Goal: Task Accomplishment & Management: Use online tool/utility

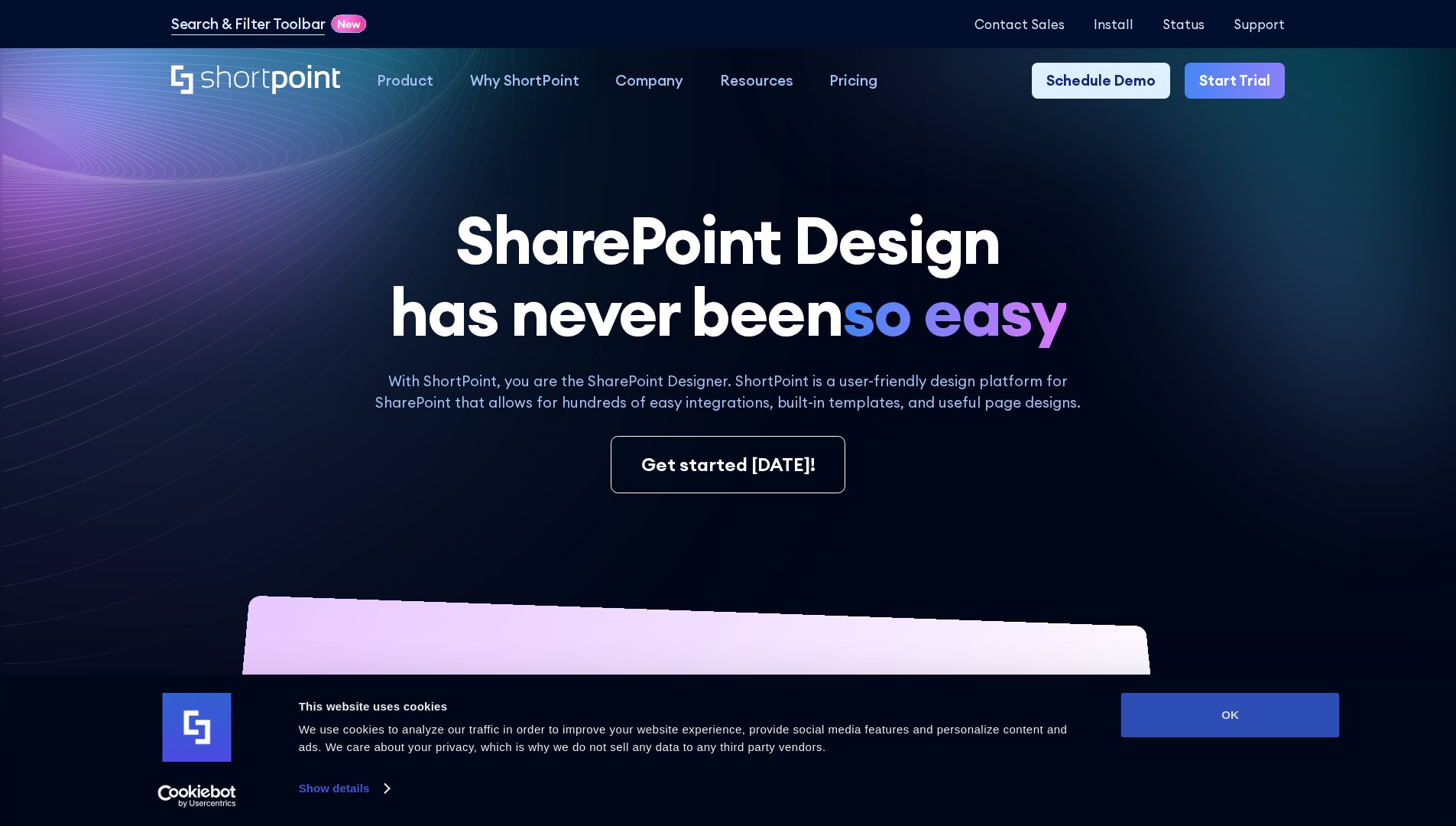
click at [1230, 715] on button "OK" at bounding box center [1230, 714] width 218 height 44
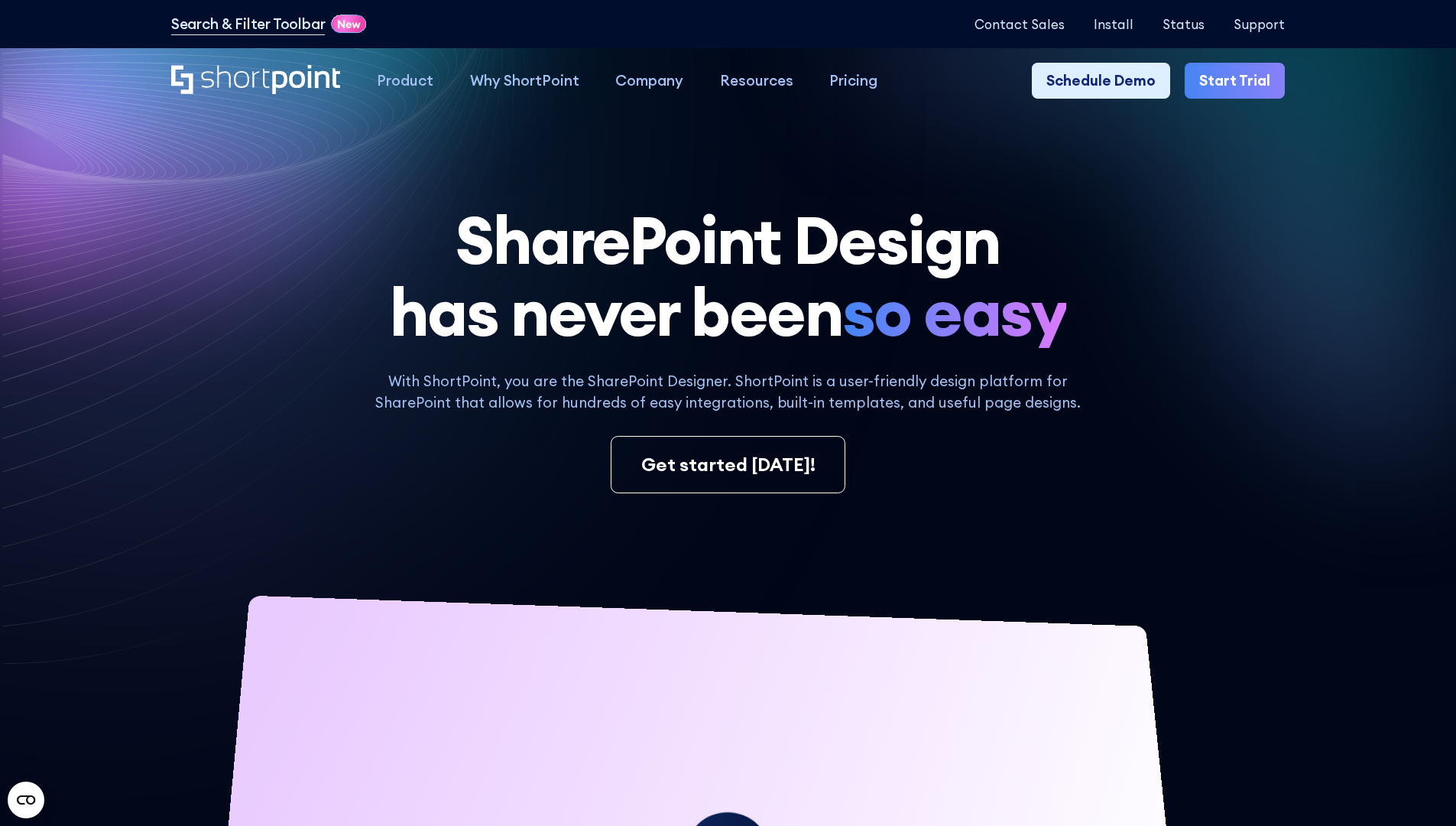
click at [1240, 81] on link "Start Trial" at bounding box center [1235, 81] width 100 height 37
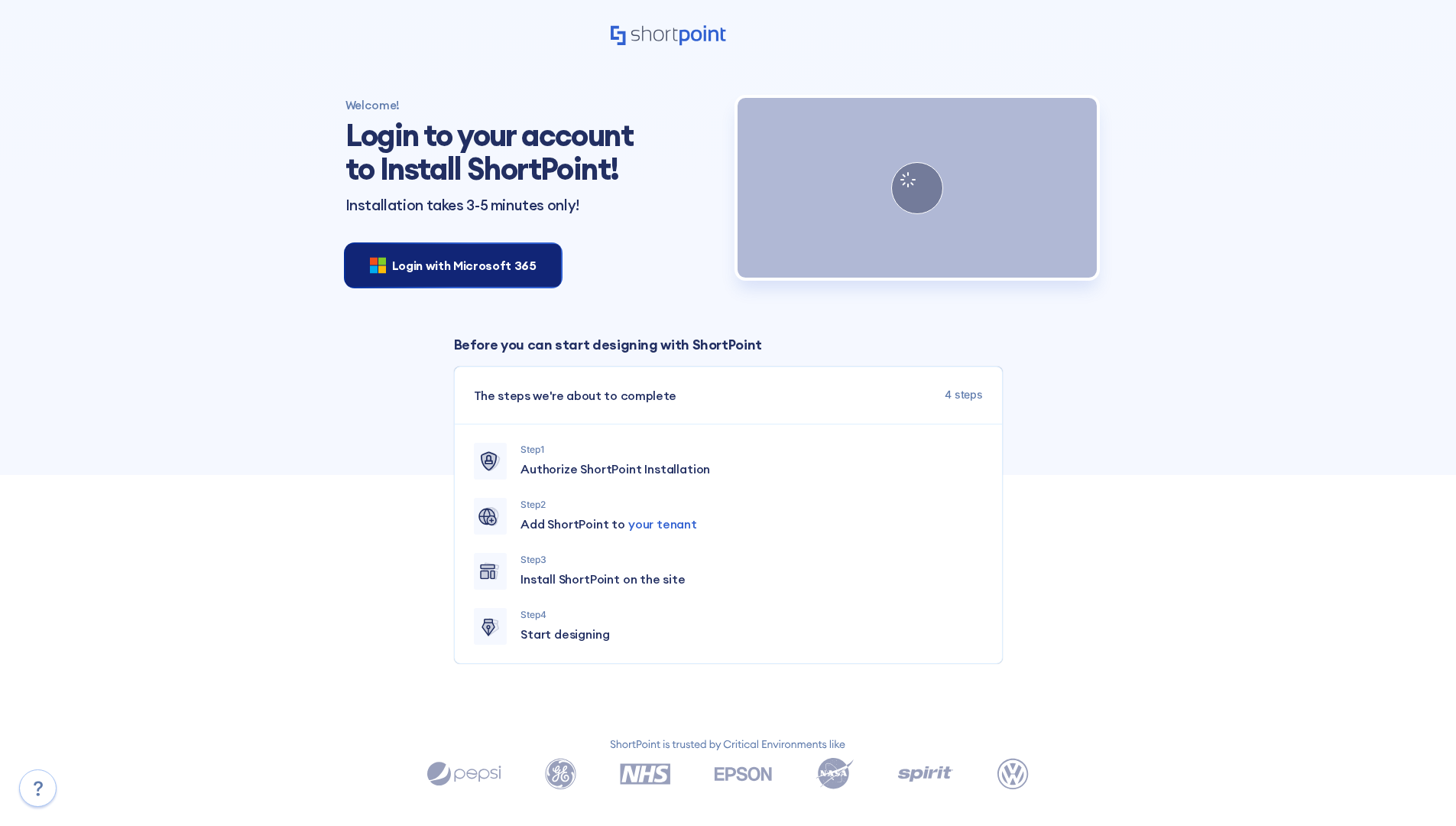
click at [449, 264] on span "Login with Microsoft 365" at bounding box center [465, 265] width 145 height 19
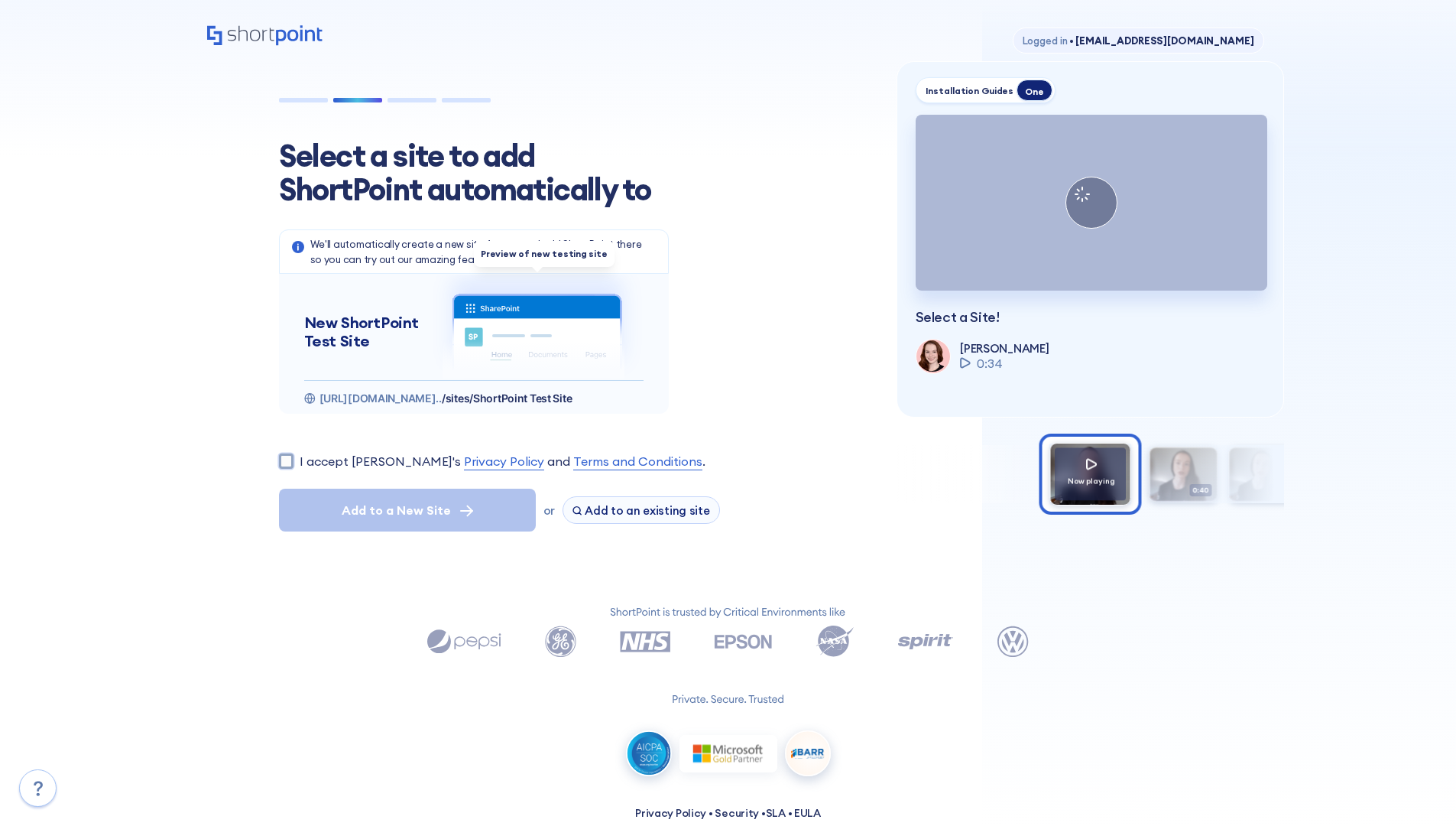
click at [286, 460] on input "I accept ShortPoint's Privacy Policy and Terms and Conditions ." at bounding box center [286, 460] width 14 height 14
checkbox input "true"
click at [406, 510] on span "Add to a New Site" at bounding box center [396, 510] width 109 height 19
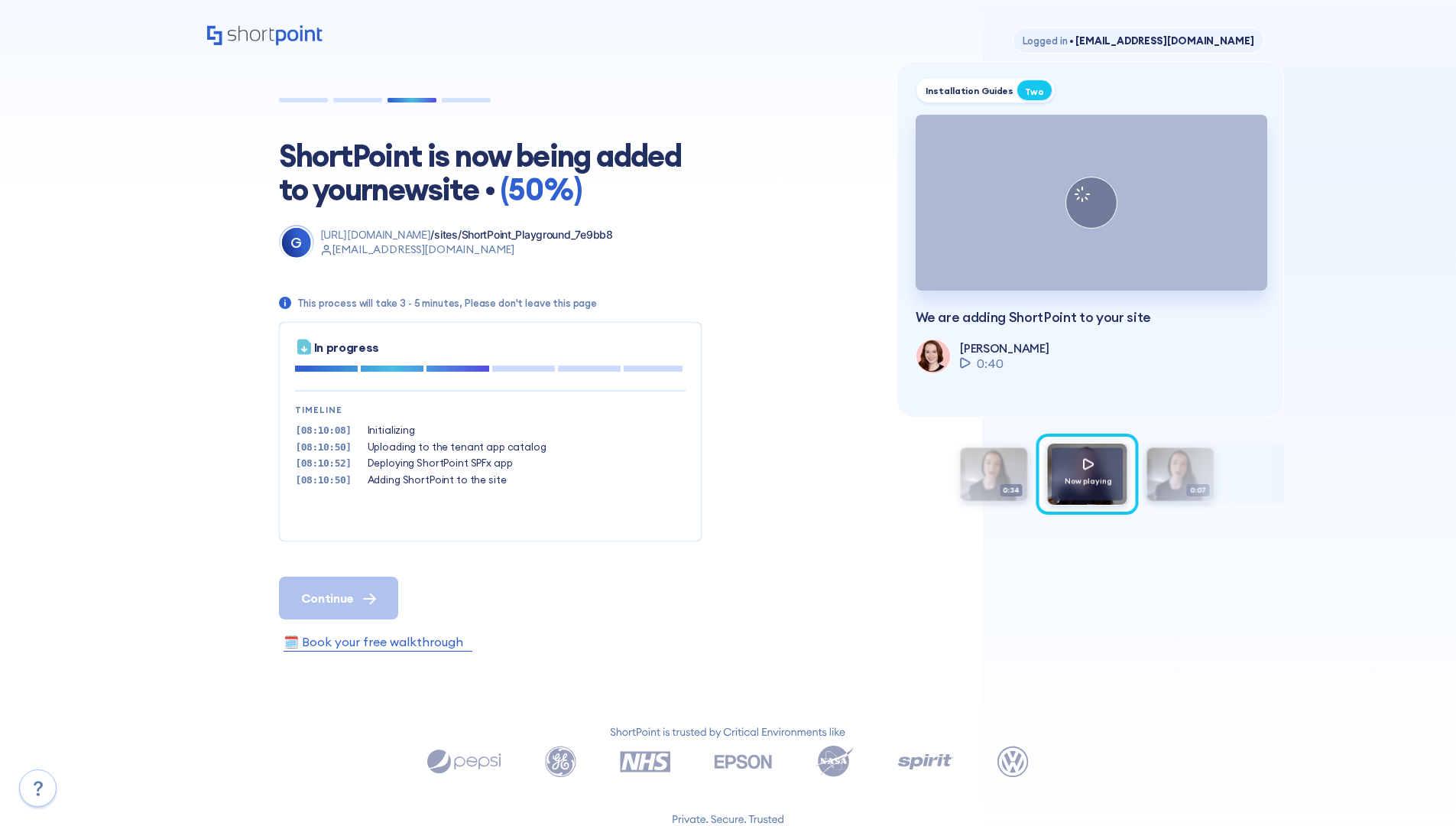
click at [338, 597] on span "Continue" at bounding box center [327, 598] width 53 height 19
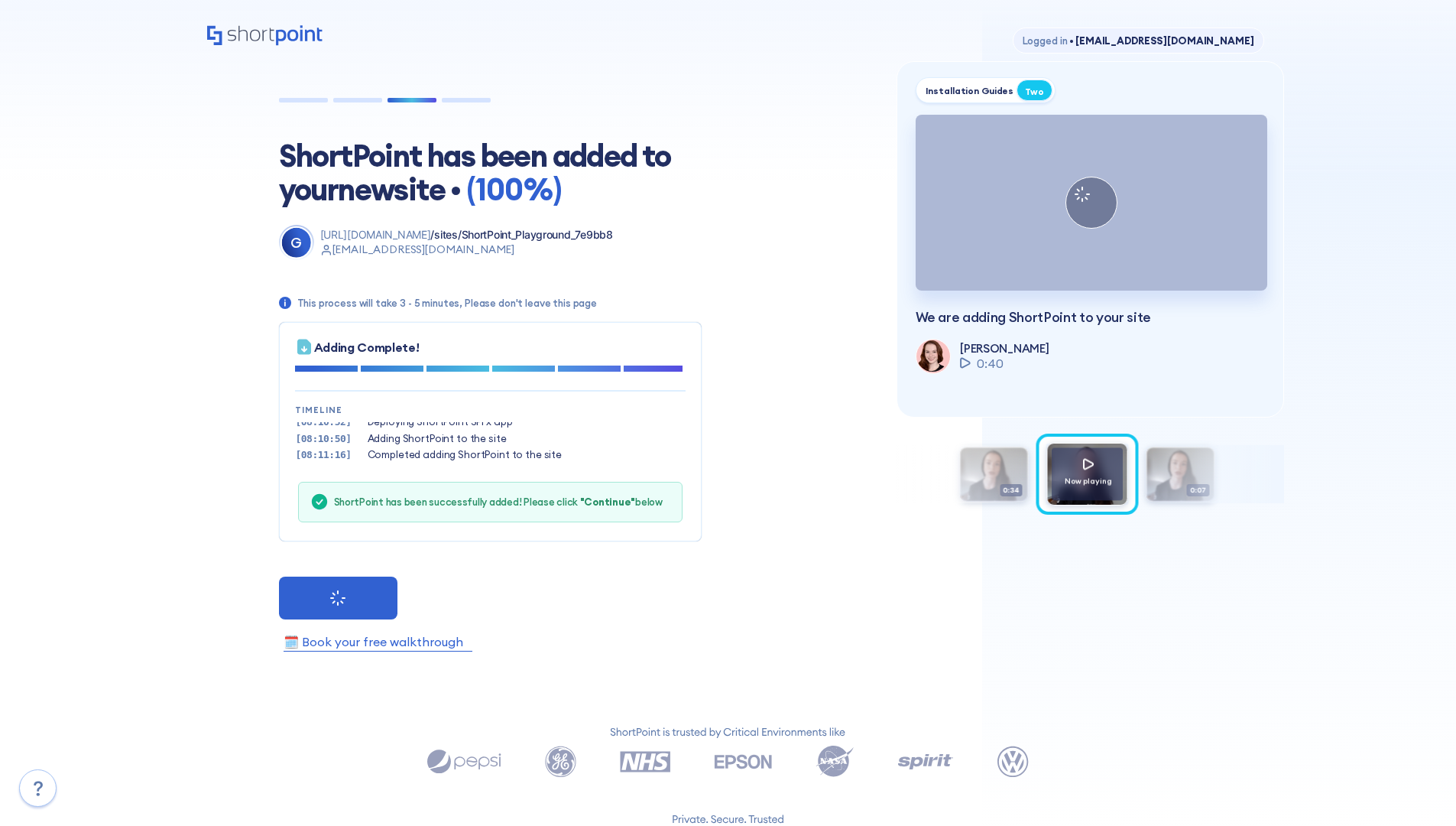
scroll to position [47, 0]
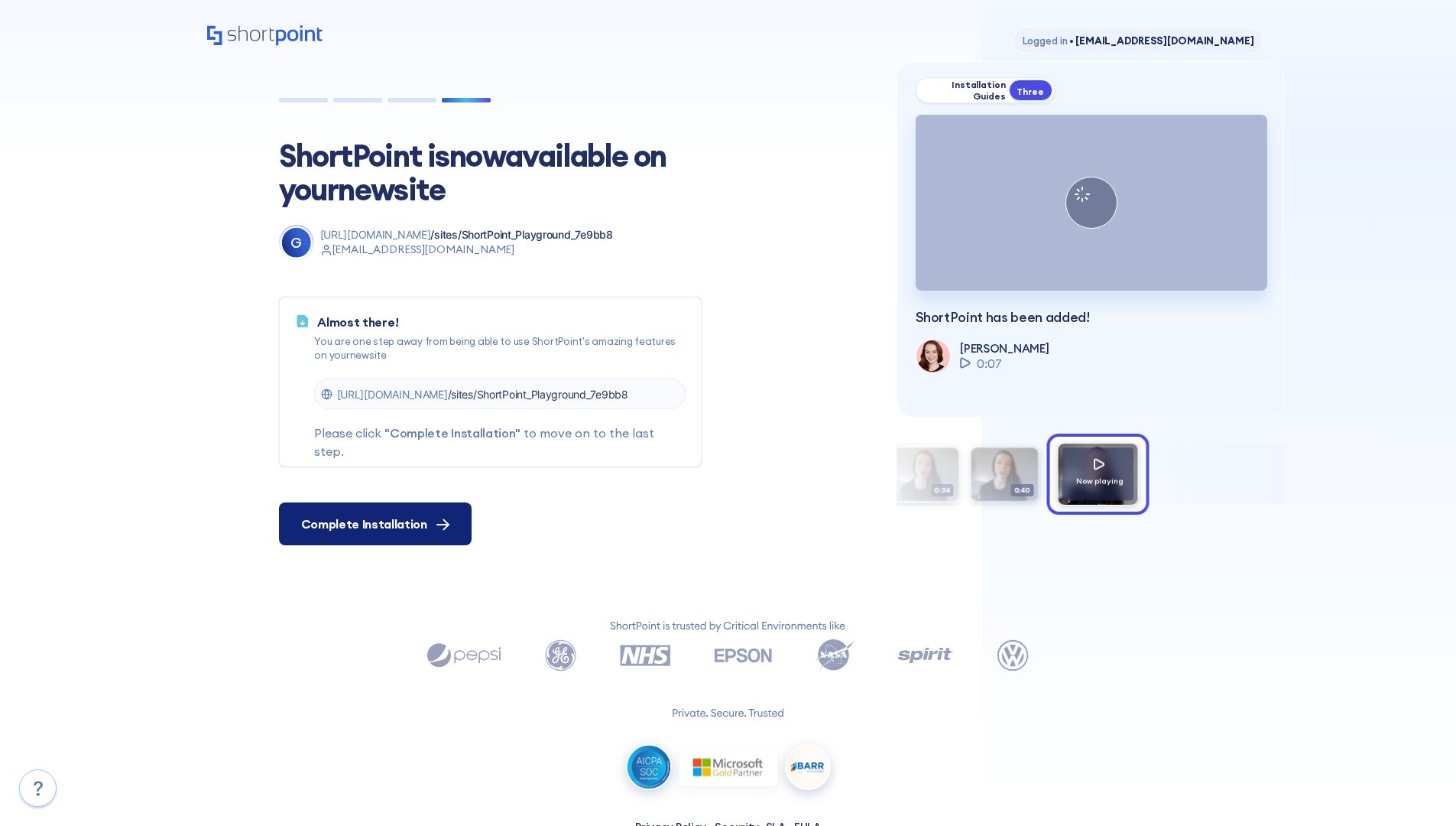
click at [373, 524] on span "Complete Installation" at bounding box center [364, 524] width 126 height 19
